Goal: Task Accomplishment & Management: Complete application form

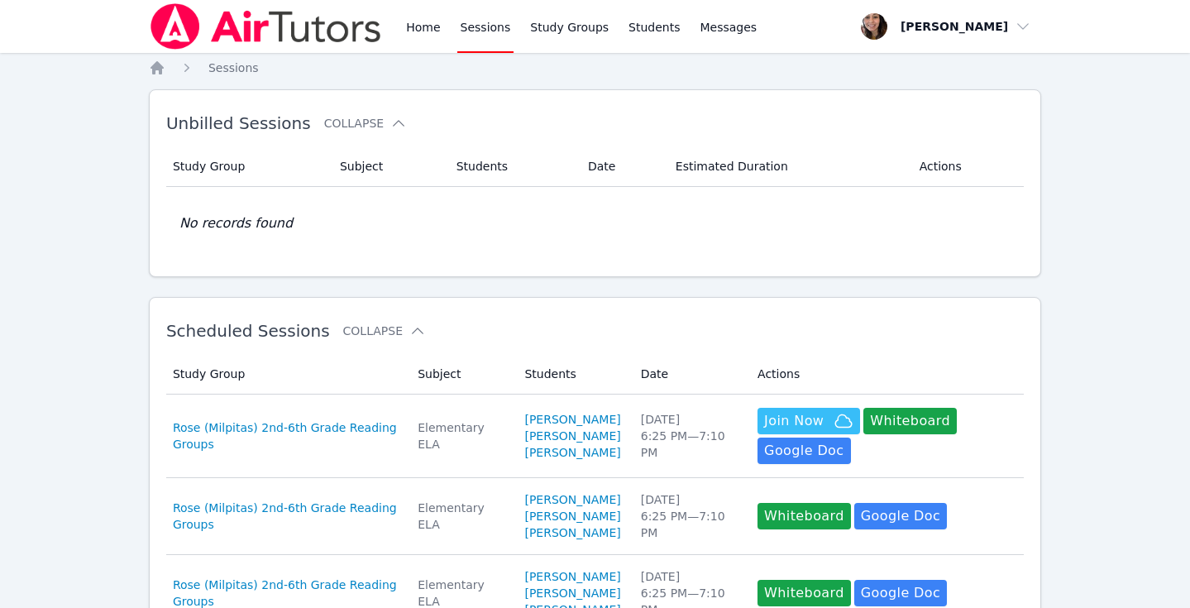
click at [487, 49] on link "Sessions" at bounding box center [485, 26] width 57 height 53
click at [913, 30] on span "button" at bounding box center [946, 26] width 180 height 36
click at [904, 66] on link "Profile" at bounding box center [951, 65] width 159 height 30
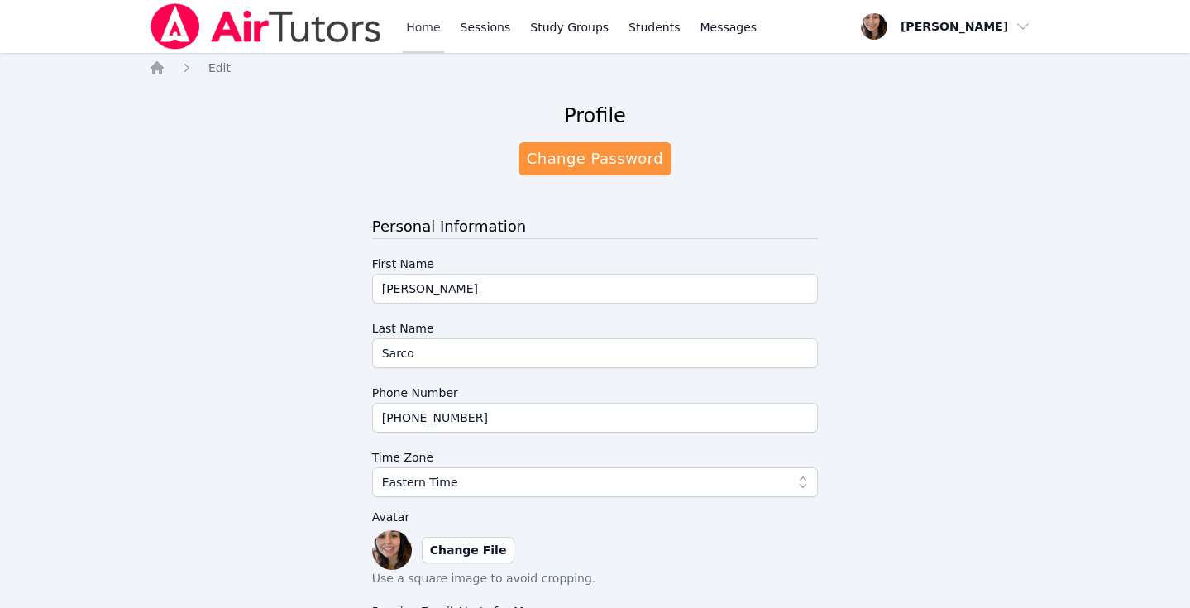
click at [409, 20] on link "Home" at bounding box center [423, 26] width 41 height 53
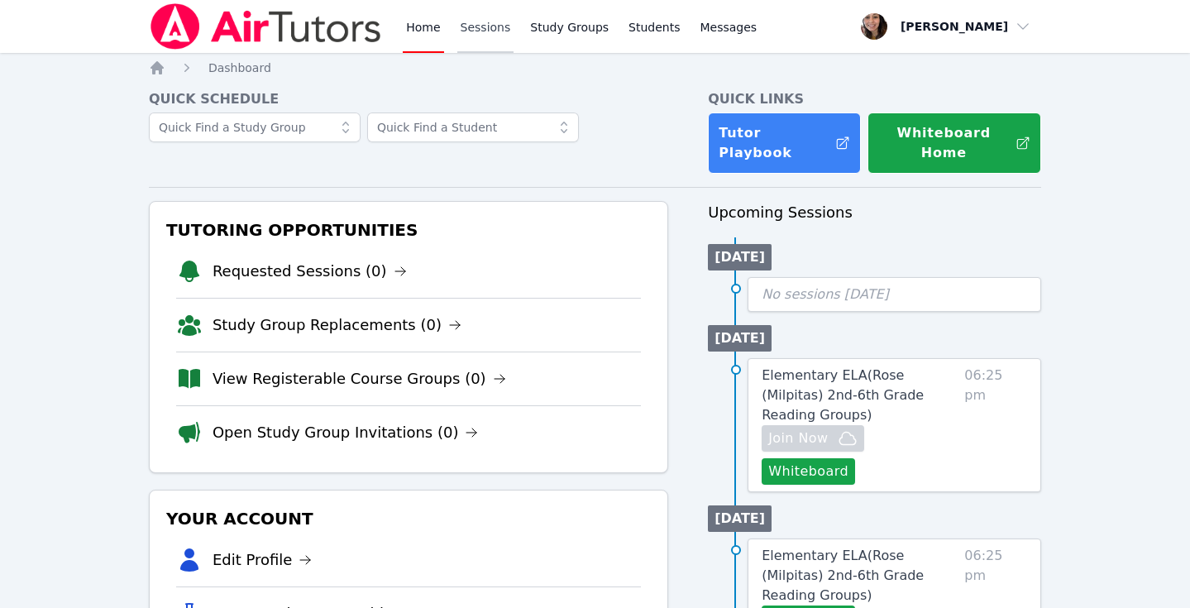
click at [475, 24] on link "Sessions" at bounding box center [485, 26] width 57 height 53
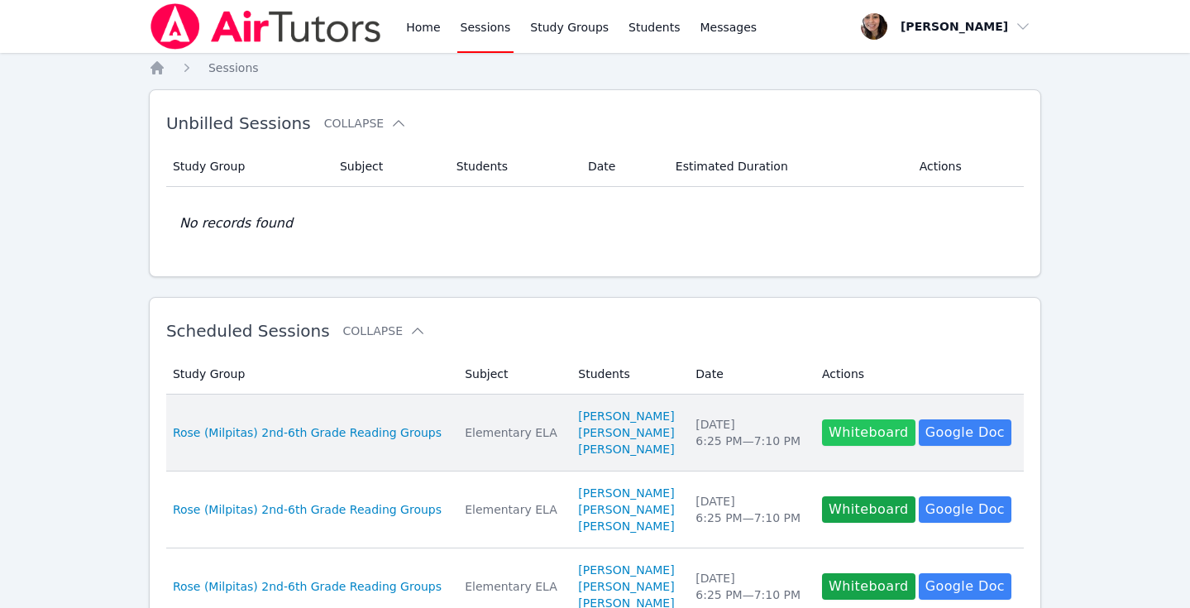
click at [875, 440] on button "Whiteboard" at bounding box center [868, 432] width 93 height 26
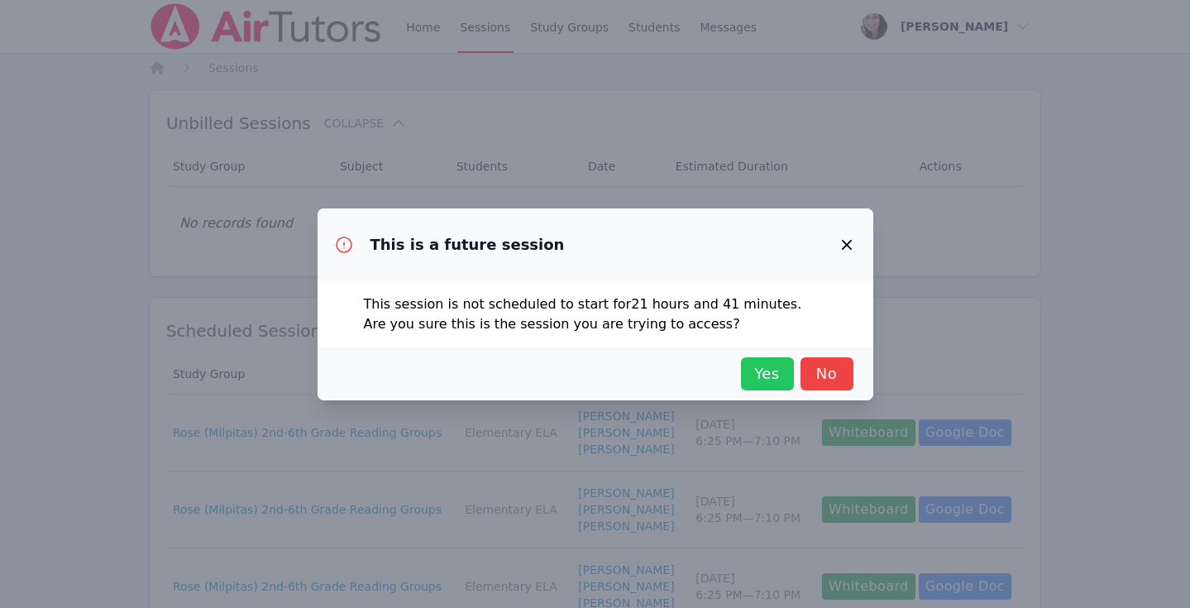
click at [770, 377] on span "Yes" at bounding box center [767, 373] width 36 height 23
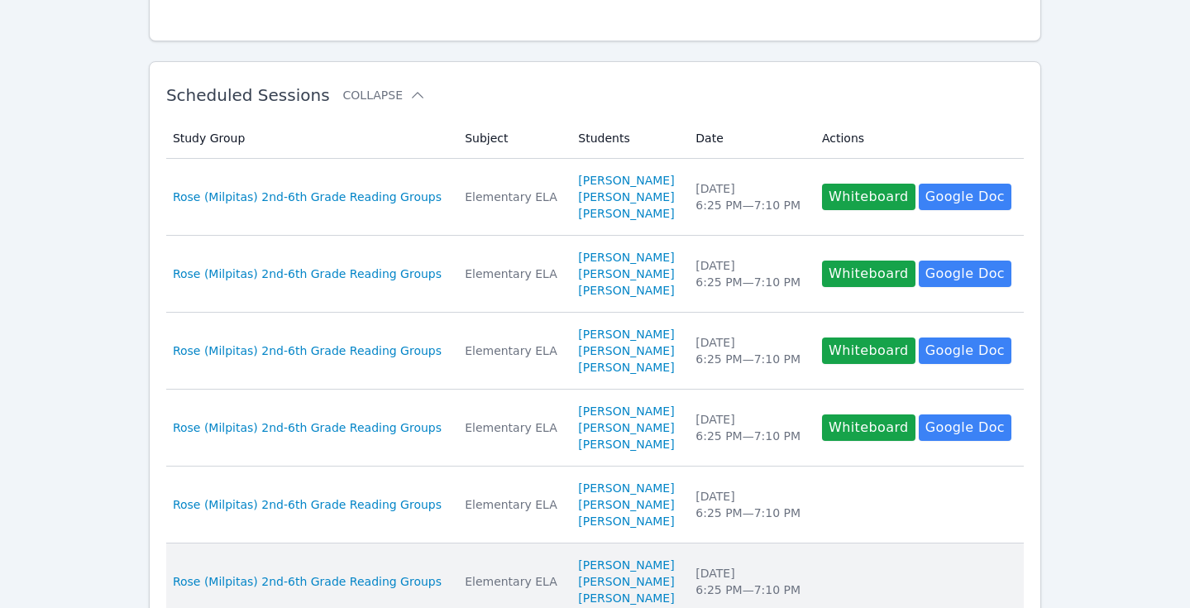
scroll to position [232, 0]
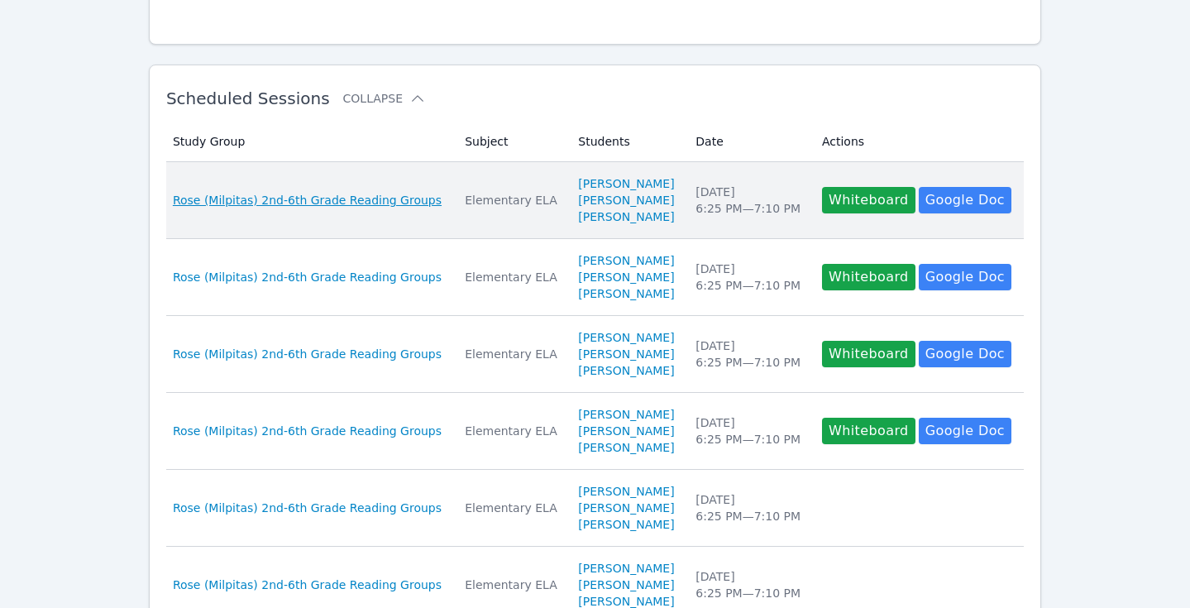
click at [348, 204] on span "Rose (Milpitas) 2nd-6th Grade Reading Groups" at bounding box center [307, 200] width 269 height 17
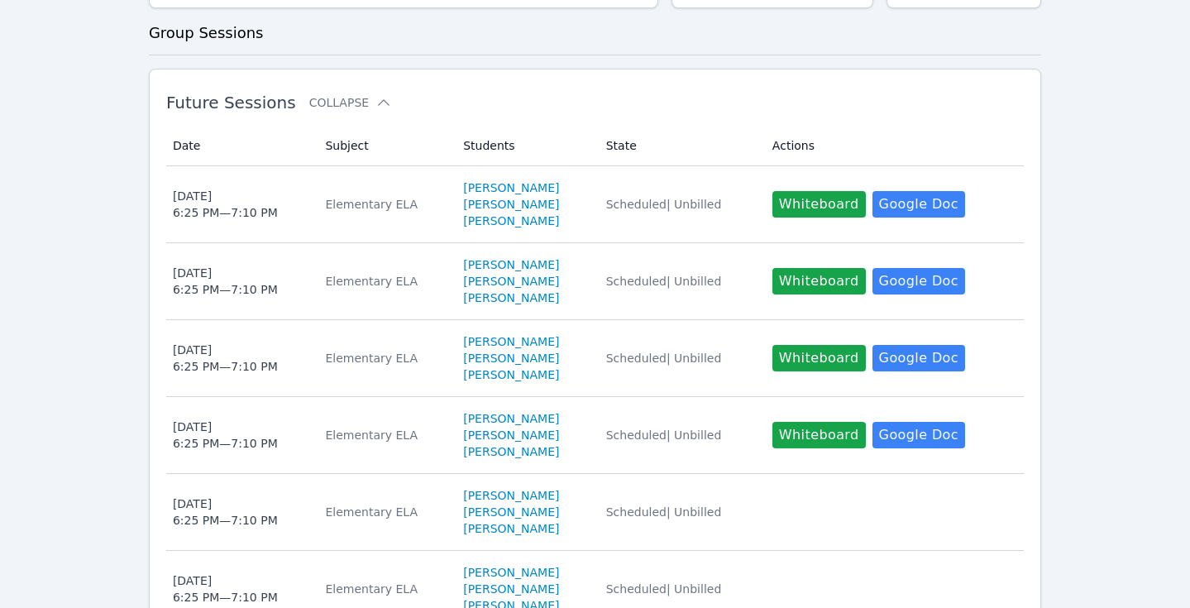
scroll to position [403, 0]
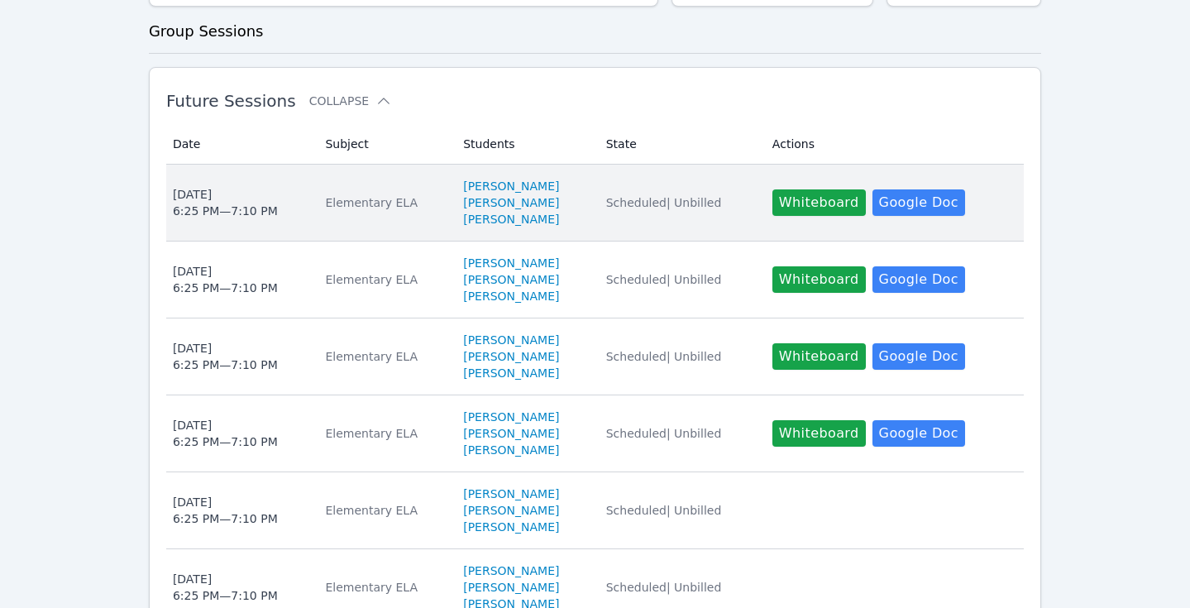
click at [256, 165] on td "Date Wed Oct 15 6:25 PM — 7:10 PM" at bounding box center [241, 203] width 150 height 77
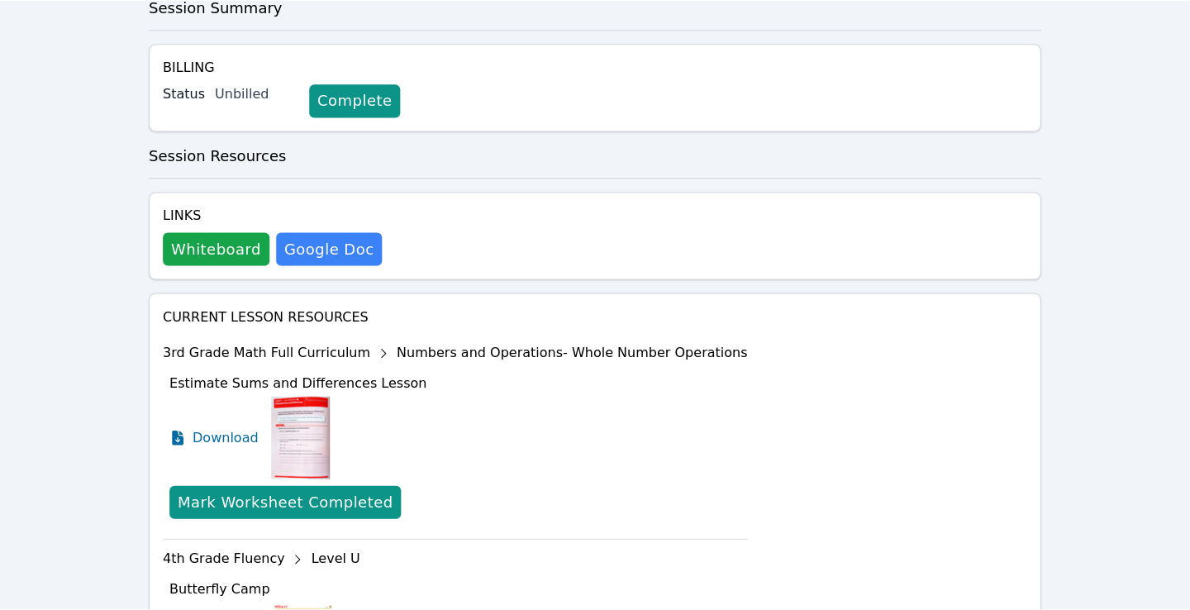
scroll to position [555, 0]
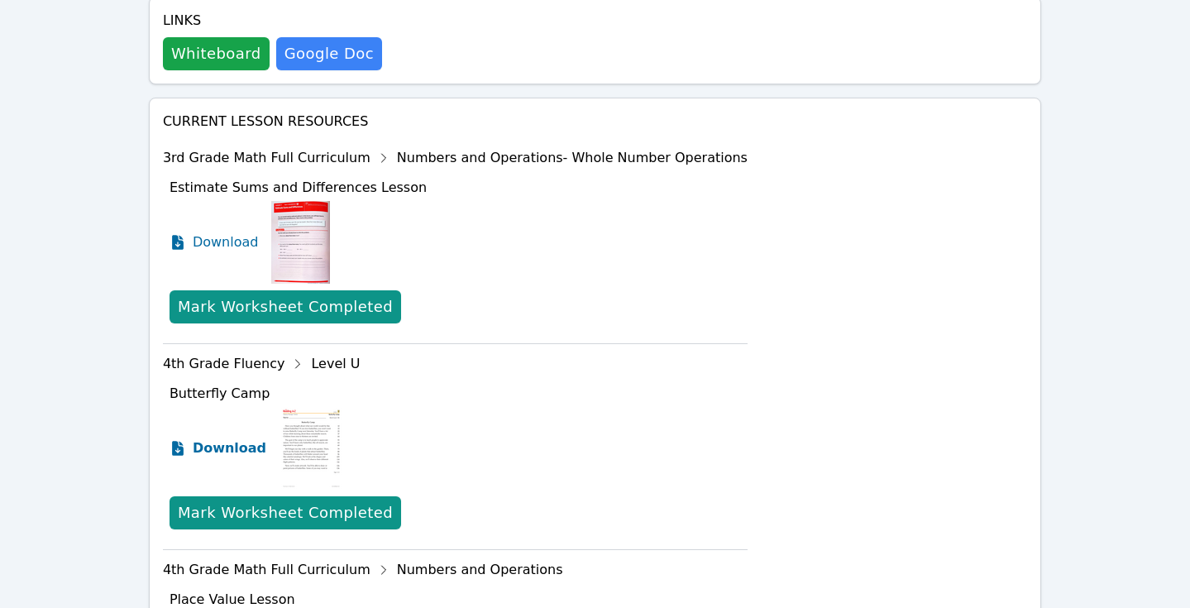
click at [218, 438] on span "Download" at bounding box center [230, 448] width 74 height 20
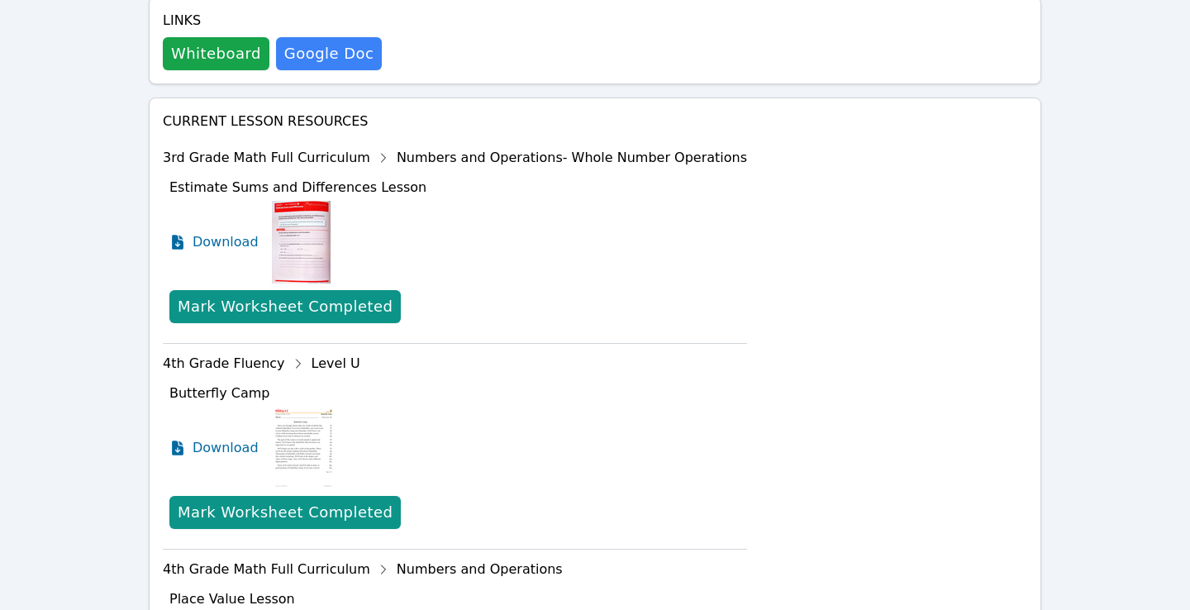
scroll to position [0, 0]
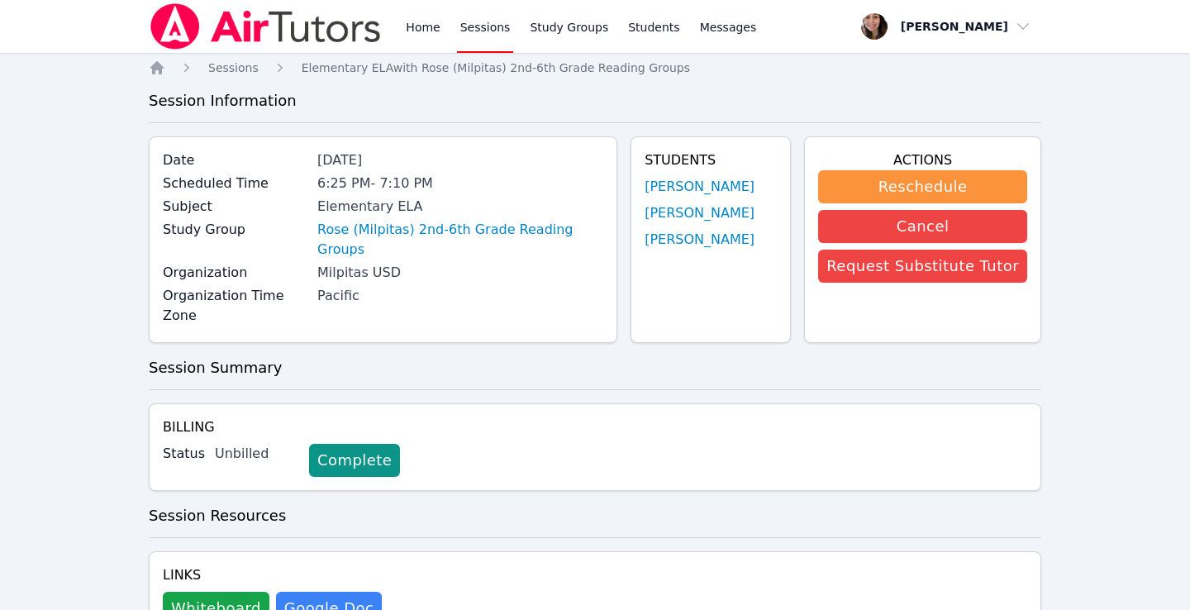
click at [488, 41] on link "Sessions" at bounding box center [485, 26] width 57 height 53
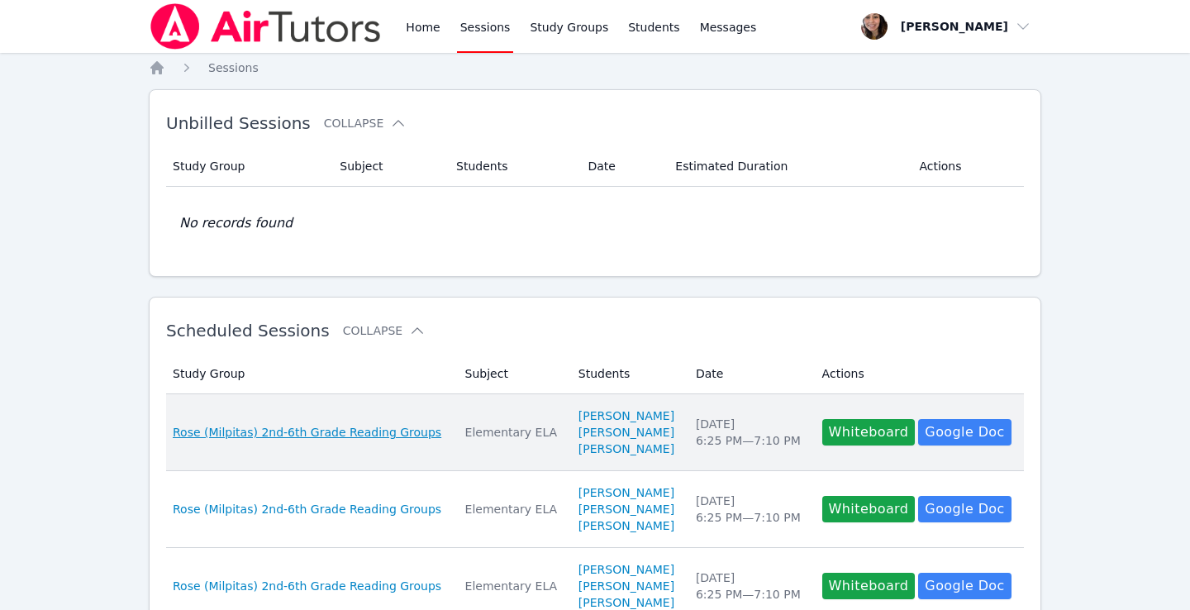
click at [416, 437] on span "Rose (Milpitas) 2nd-6th Grade Reading Groups" at bounding box center [307, 432] width 269 height 17
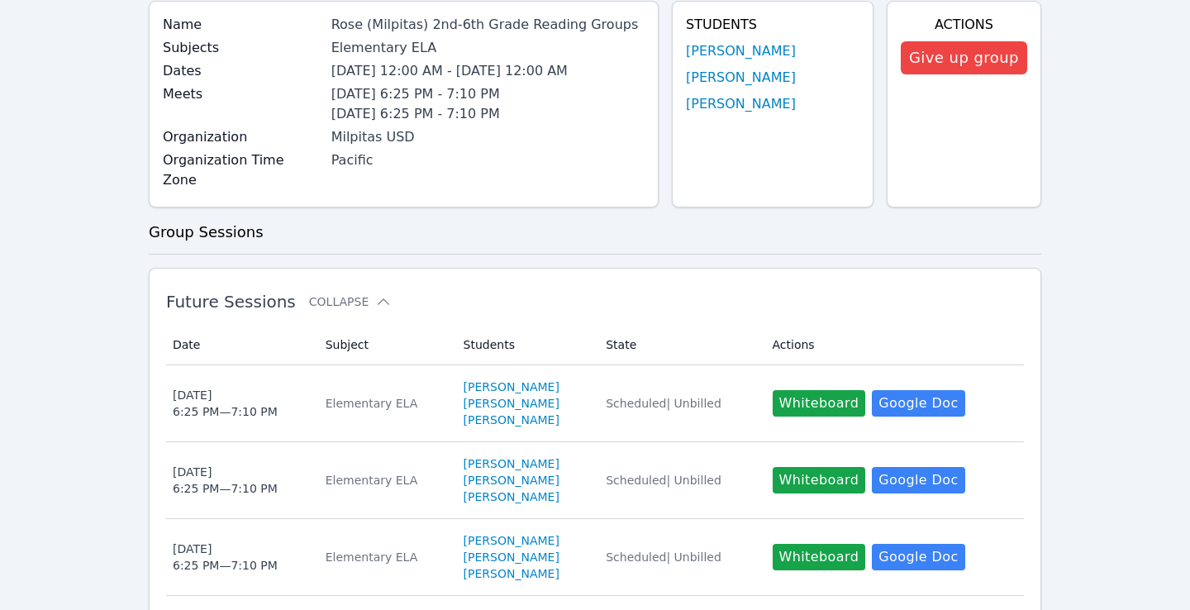
scroll to position [274, 0]
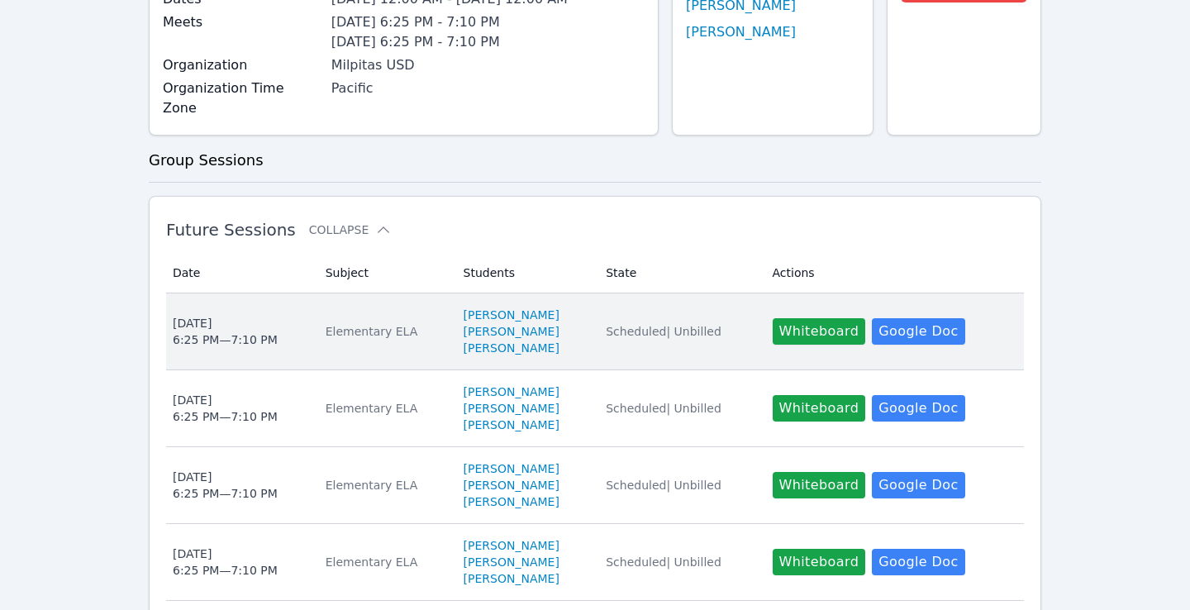
click at [316, 319] on td "Date Wed Oct 15 6:25 PM — 7:10 PM" at bounding box center [241, 331] width 150 height 77
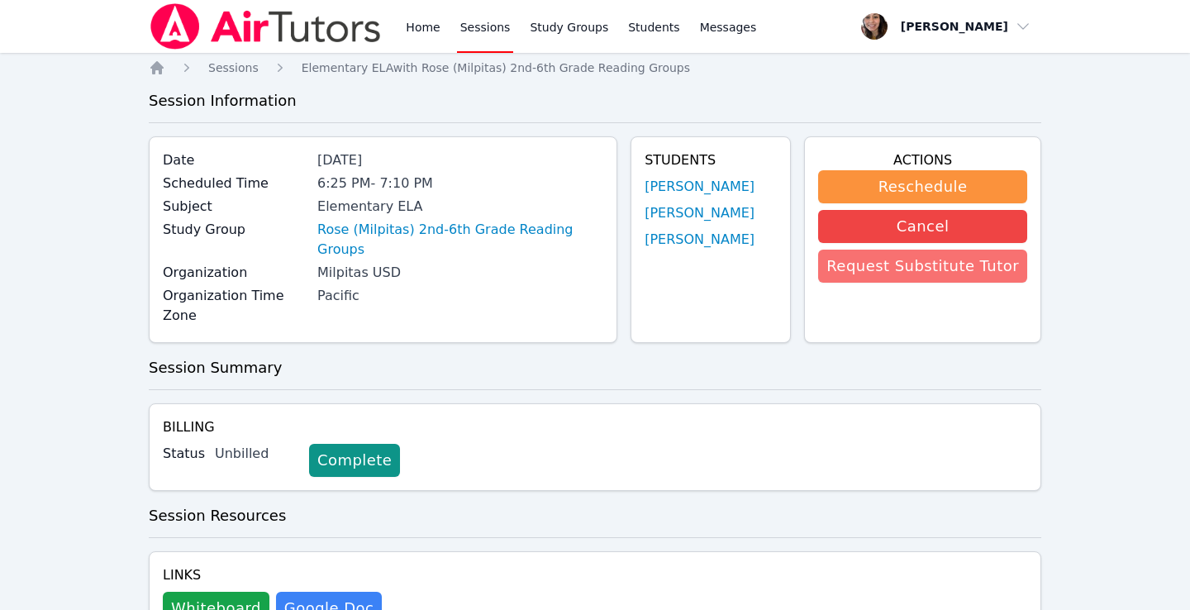
click at [910, 259] on button "Request Substitute Tutor" at bounding box center [922, 266] width 209 height 33
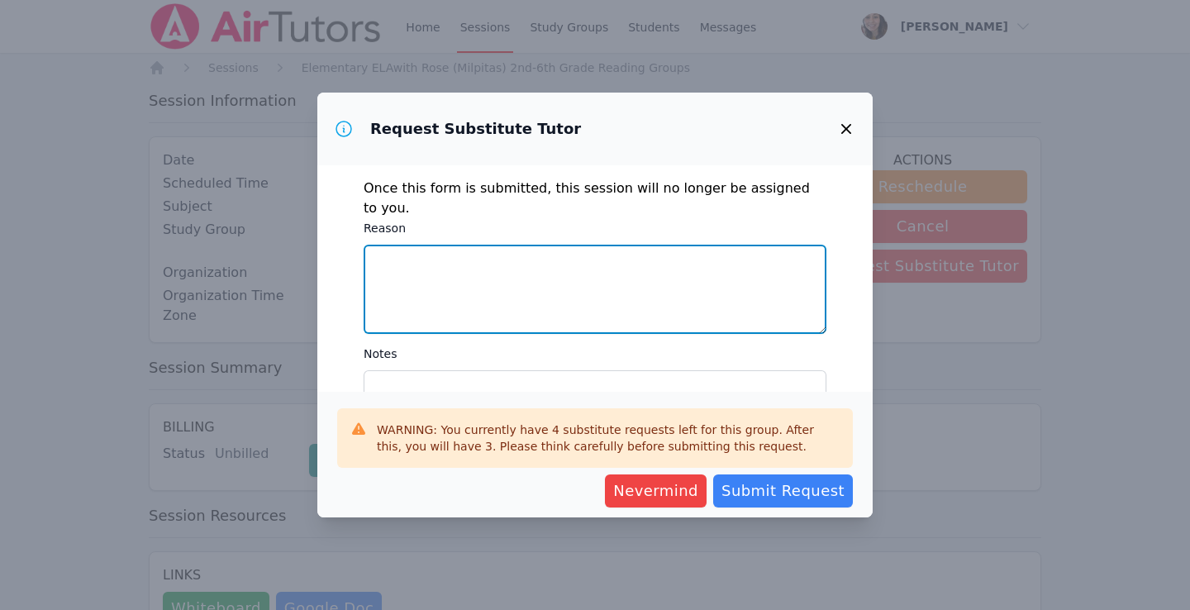
click at [682, 273] on textarea "Reason" at bounding box center [595, 289] width 463 height 89
type textarea "P"
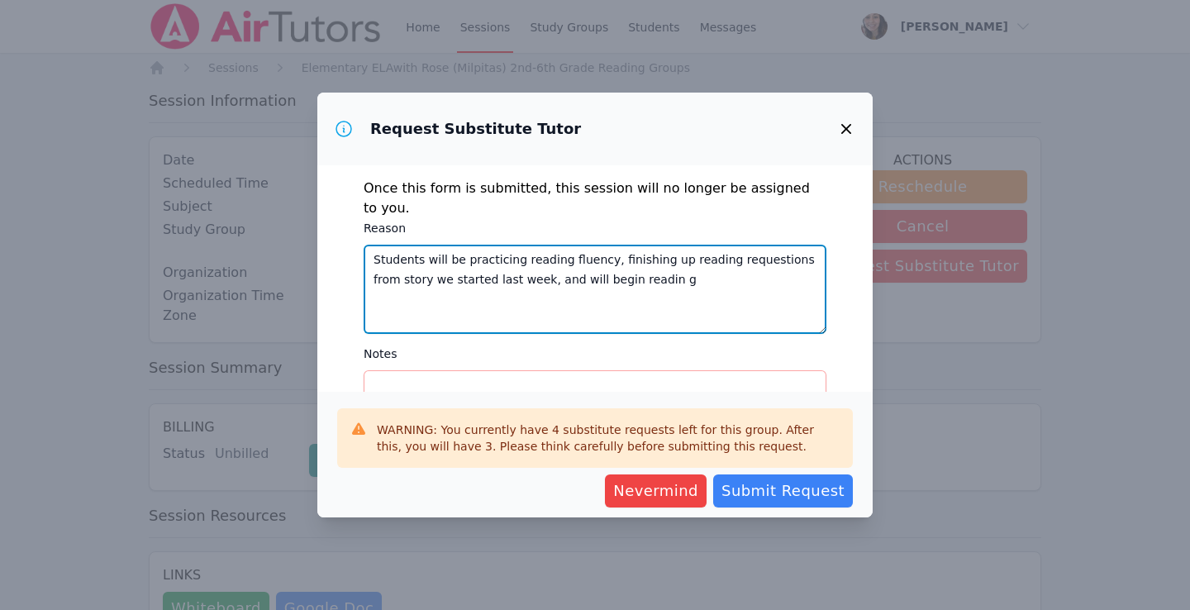
click at [754, 245] on textarea "Students will be practicing reading fluency, finishing up reading requestions f…" at bounding box center [595, 289] width 463 height 89
click at [629, 261] on textarea "Students will be practicing reading fluency, finishing up reading questions fro…" at bounding box center [595, 289] width 463 height 89
drag, startPoint x: 658, startPoint y: 275, endPoint x: 355, endPoint y: 231, distance: 305.7
click at [355, 231] on div "Once this form is submitted, this session will no longer be assigned to you. Re…" at bounding box center [595, 278] width 556 height 227
type textarea "Students will be practicing reading fluency, finishing up reading questions fro…"
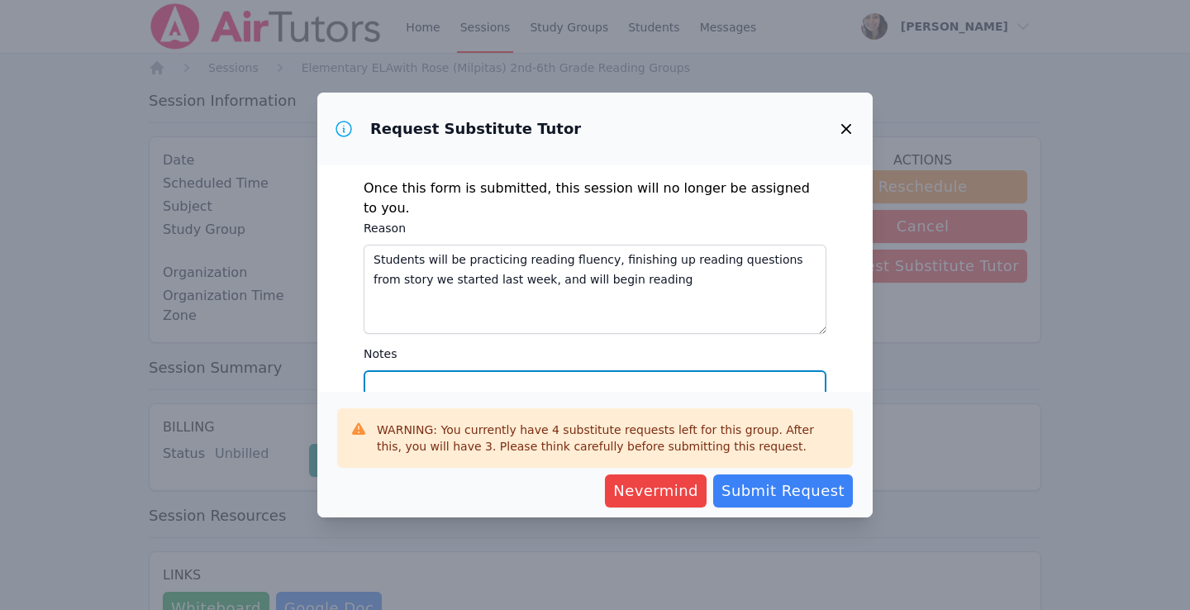
click at [402, 370] on textarea "Notes" at bounding box center [595, 414] width 463 height 89
paste textarea "Students will be practicing reading fluency, finishing up reading questions fro…"
type textarea "Students will be practicing reading fluency, finishing up reading questions fro…"
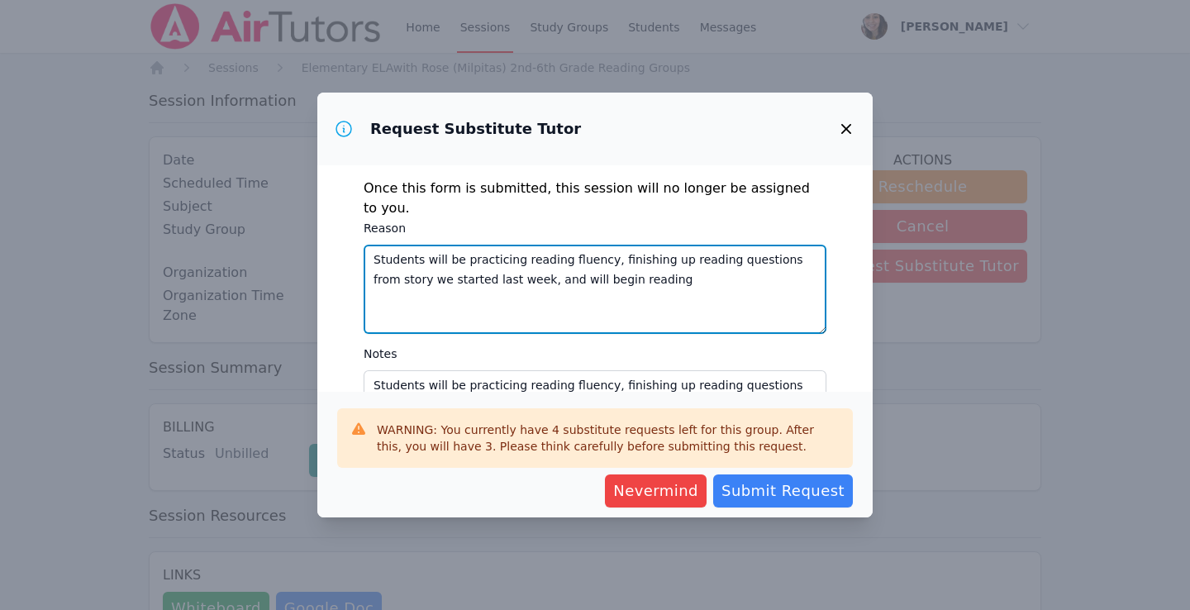
click at [529, 250] on textarea "Students will be practicing reading fluency, finishing up reading questions fro…" at bounding box center [595, 289] width 463 height 89
type textarea "I need to attend an after hour work event for my full time job."
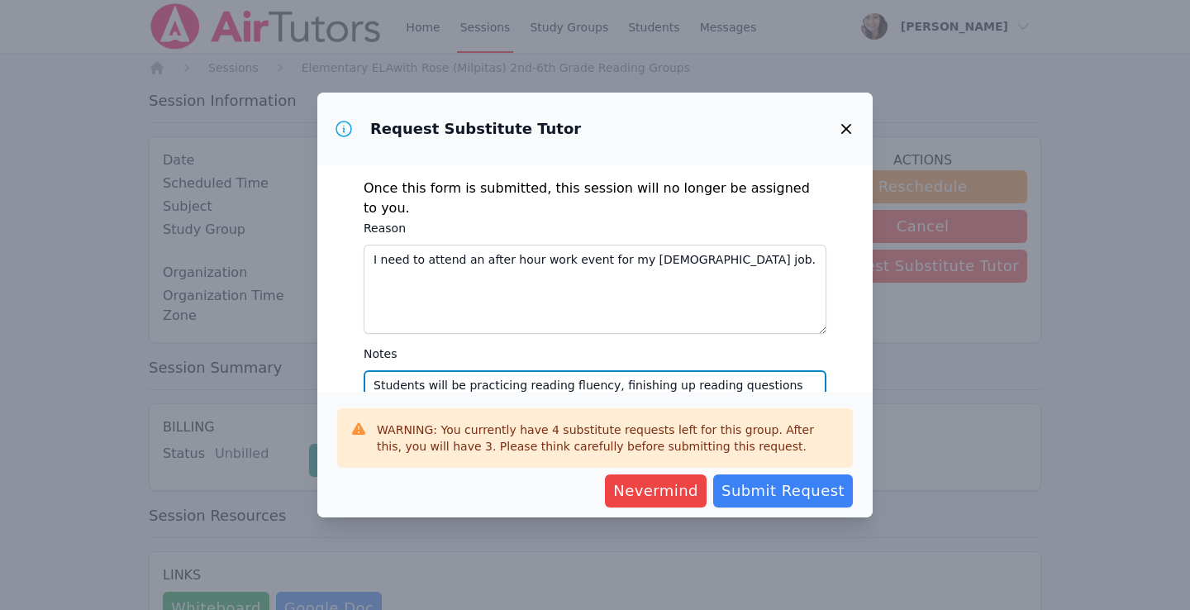
click at [699, 384] on textarea "Students will be practicing reading fluency, finishing up reading questions fro…" at bounding box center [595, 414] width 463 height 89
click at [377, 370] on textarea "Students will be practicing reading fluency, finishing up reading questions fro…" at bounding box center [595, 414] width 463 height 89
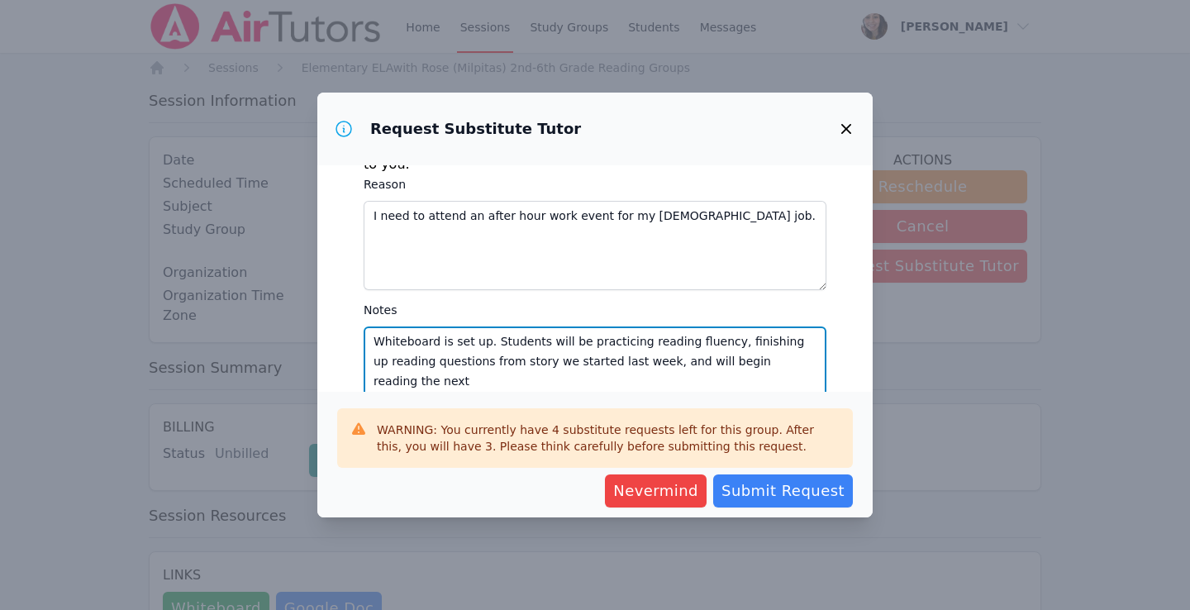
scroll to position [54, 0]
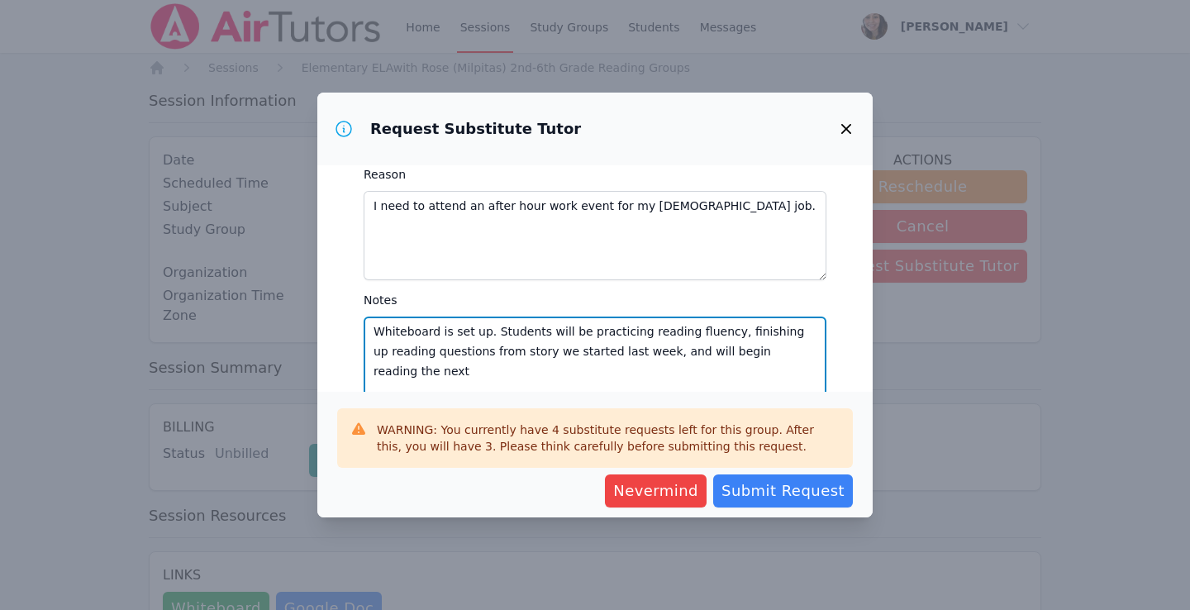
click at [811, 335] on textarea "Whiteboard is set up. Students will be practicing reading fluency, finishing up…" at bounding box center [595, 361] width 463 height 89
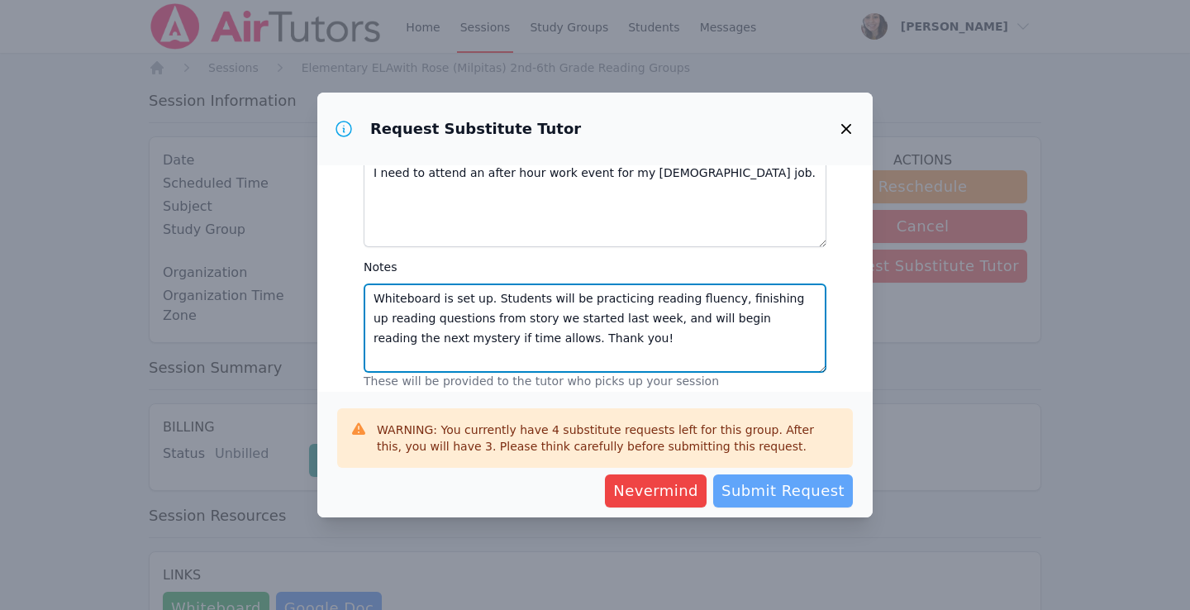
type textarea "Whiteboard is set up. Students will be practicing reading fluency, finishing up…"
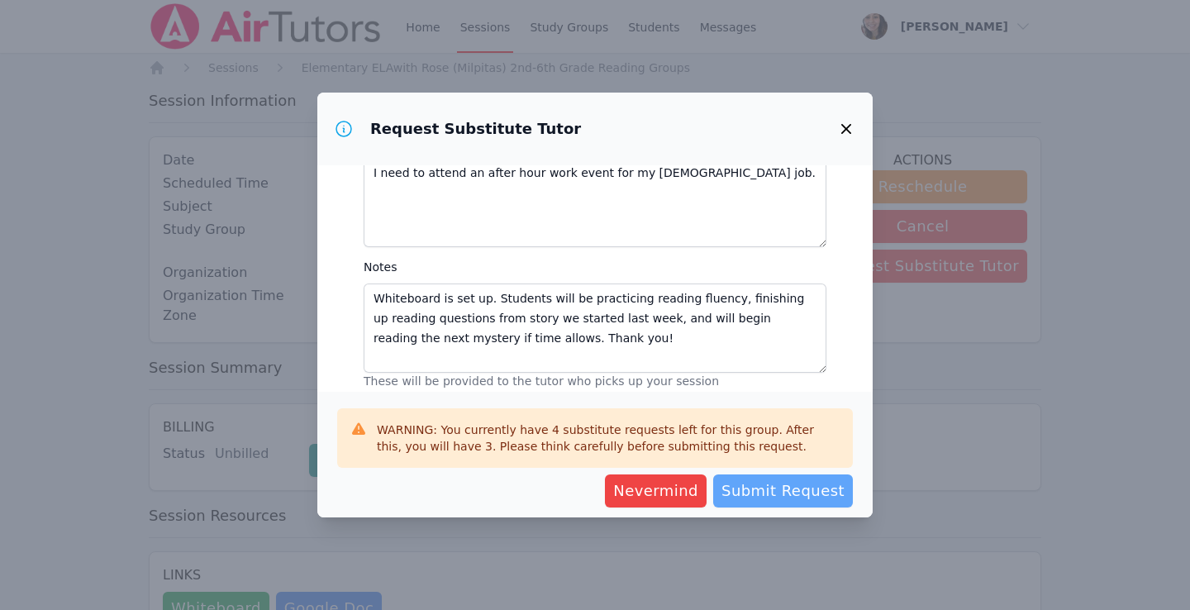
click at [785, 486] on span "Submit Request" at bounding box center [783, 490] width 123 height 23
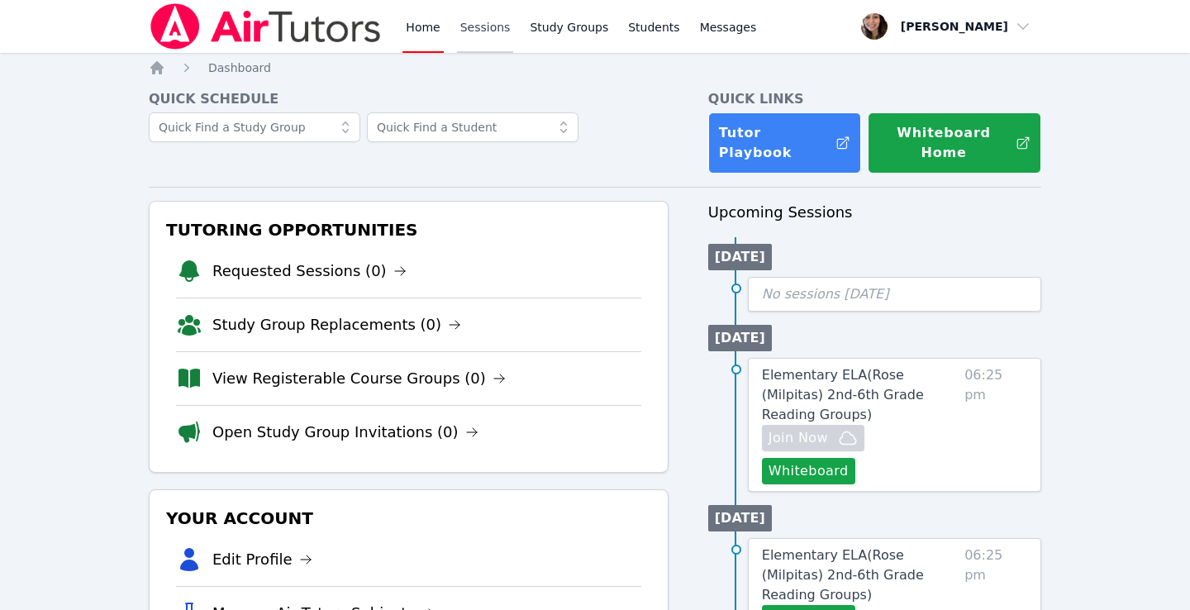
click at [469, 23] on link "Sessions" at bounding box center [485, 26] width 57 height 53
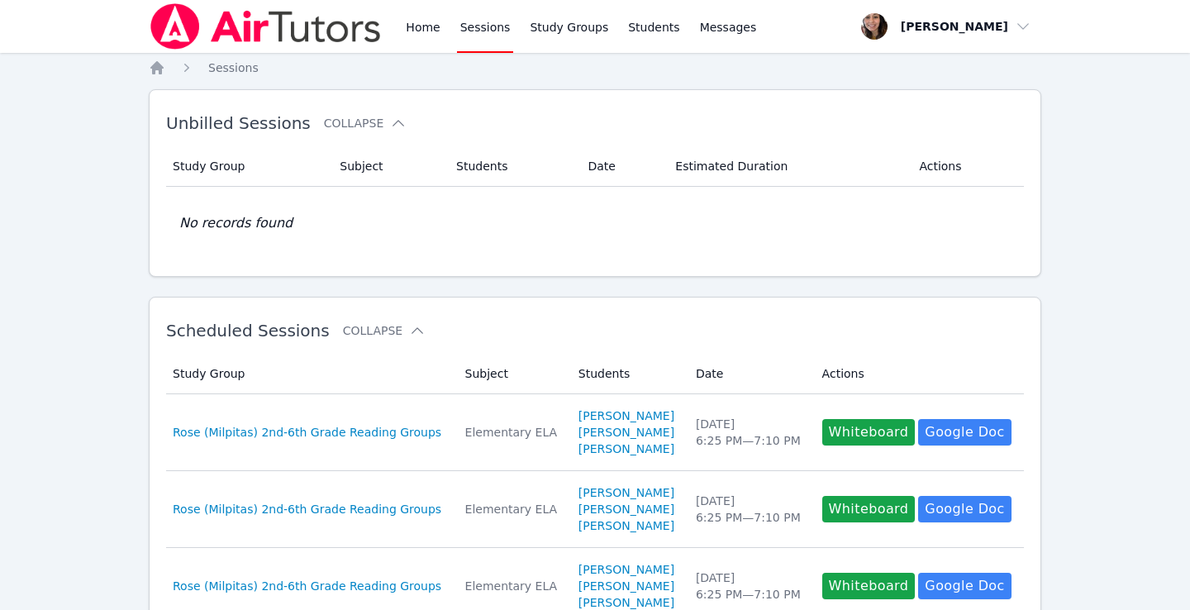
click at [492, 26] on link "Sessions" at bounding box center [485, 26] width 57 height 53
click at [437, 27] on link "Home" at bounding box center [423, 26] width 41 height 53
